Goal: Task Accomplishment & Management: Manage account settings

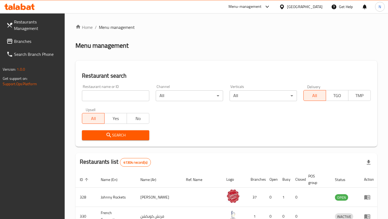
click at [270, 5] on icon at bounding box center [267, 7] width 6 height 6
click at [249, 60] on div "Restaurant-Management" at bounding box center [230, 59] width 81 height 12
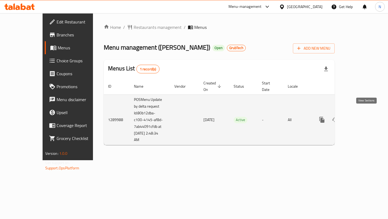
click at [364, 116] on icon "enhanced table" at bounding box center [361, 119] width 6 height 6
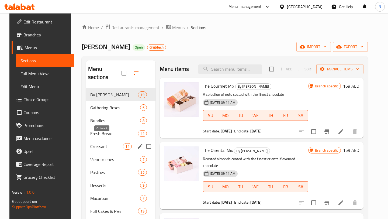
click at [110, 143] on span "Croissant" at bounding box center [106, 146] width 33 height 6
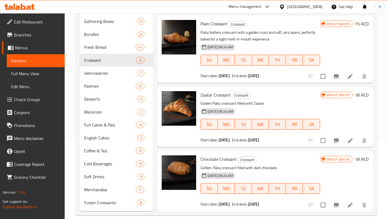
scroll to position [85, 0]
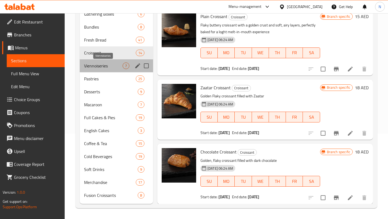
click at [102, 67] on span "Viennoiseries" at bounding box center [103, 66] width 39 height 6
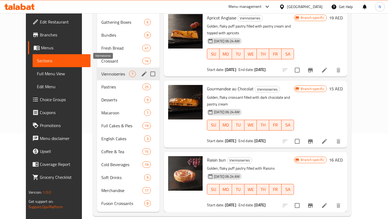
scroll to position [234, 0]
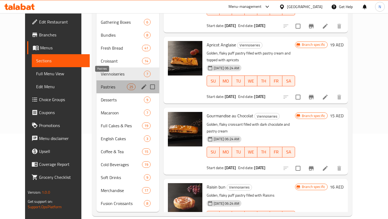
click at [102, 84] on span "Pastries" at bounding box center [114, 87] width 26 height 6
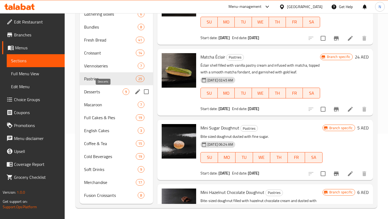
click at [102, 93] on span "Desserts" at bounding box center [103, 91] width 39 height 6
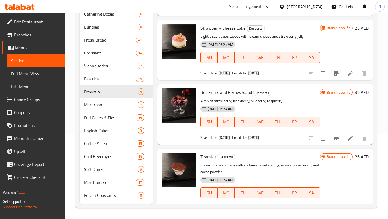
scroll to position [383, 0]
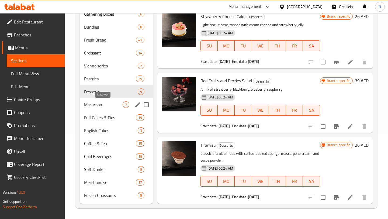
click at [122, 106] on span "Macaroon" at bounding box center [103, 104] width 39 height 6
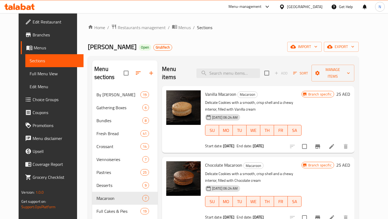
click at [26, 9] on icon at bounding box center [19, 7] width 30 height 6
